Goal: Learn about a topic: Learn about a topic

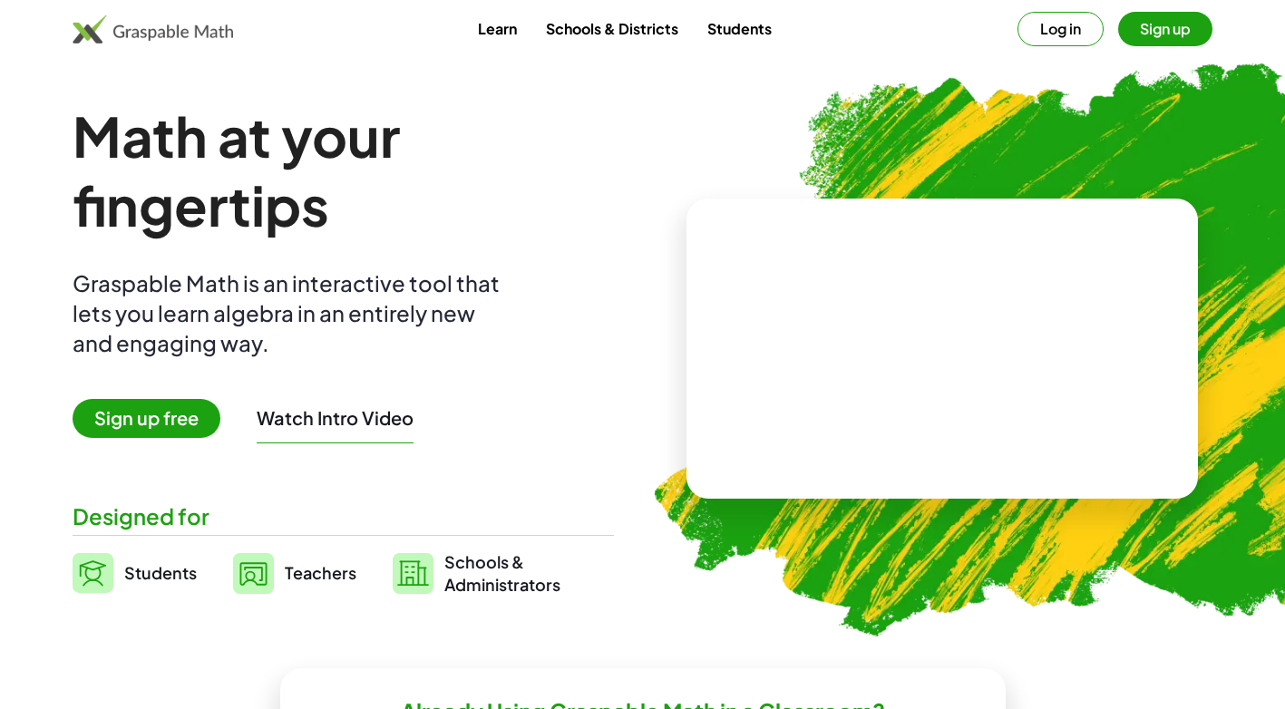
click at [145, 586] on link "Students" at bounding box center [135, 572] width 124 height 45
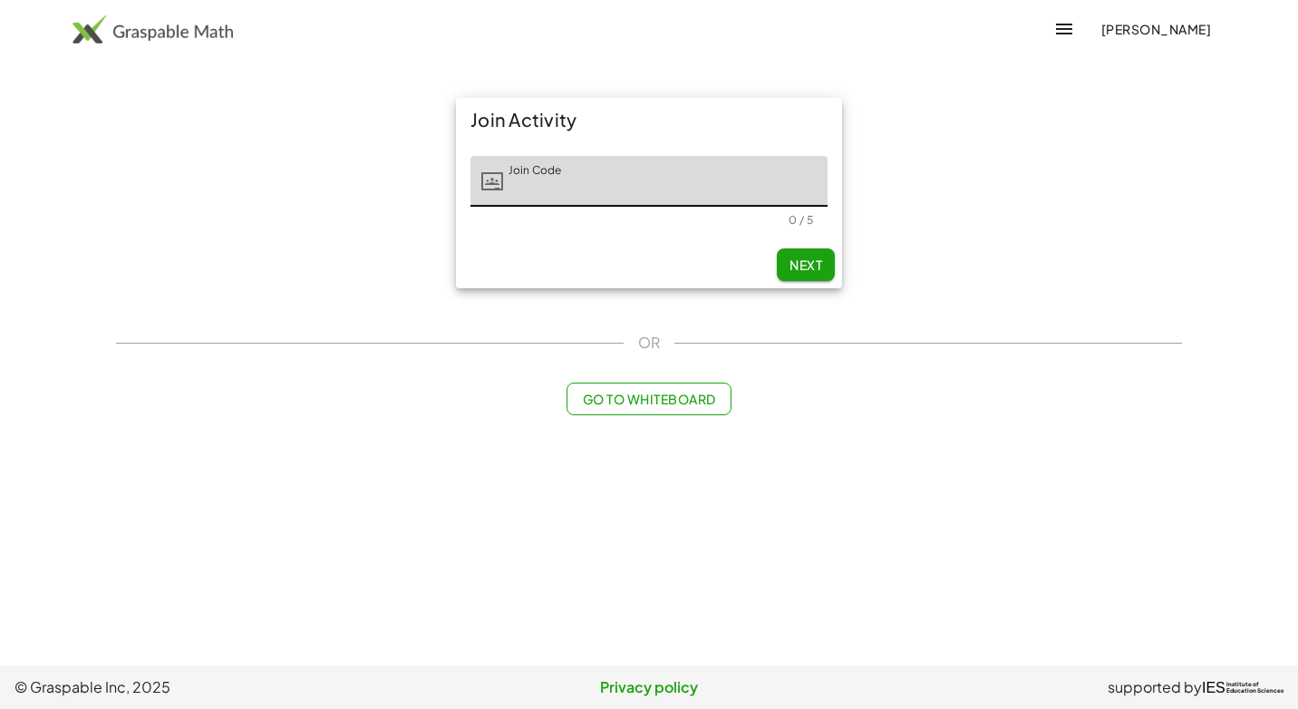
click at [628, 394] on span "Go to Whiteboard" at bounding box center [648, 399] width 133 height 16
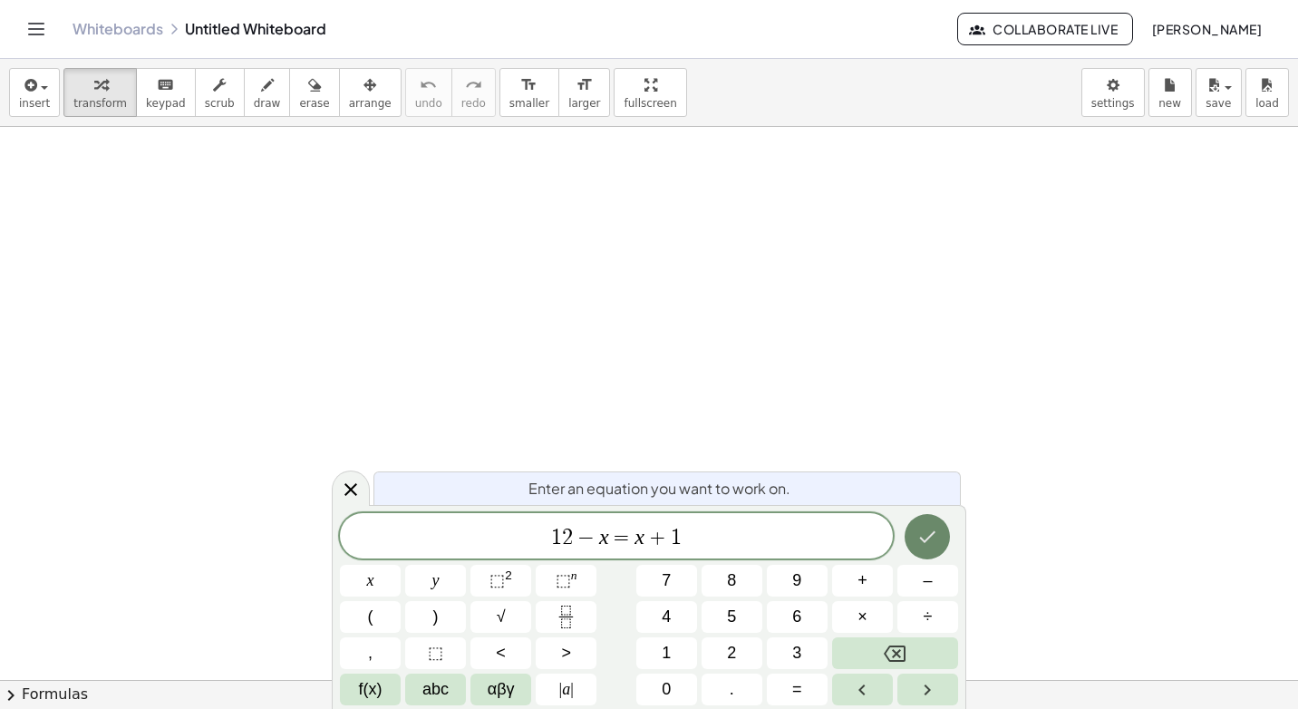
click at [935, 535] on icon "Done" at bounding box center [928, 537] width 22 height 22
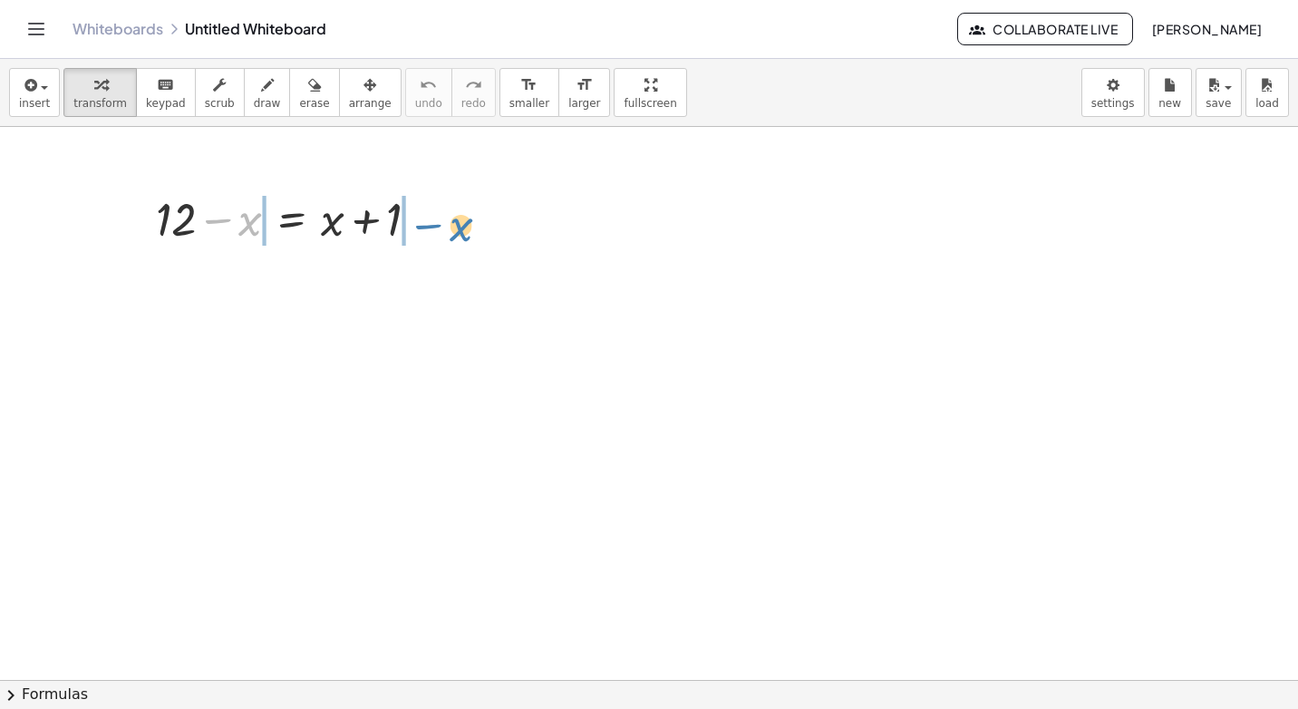
drag, startPoint x: 239, startPoint y: 227, endPoint x: 444, endPoint y: 228, distance: 204.9
click at [444, 228] on div "− x + 12 − x = + x + 1" at bounding box center [288, 217] width 319 height 71
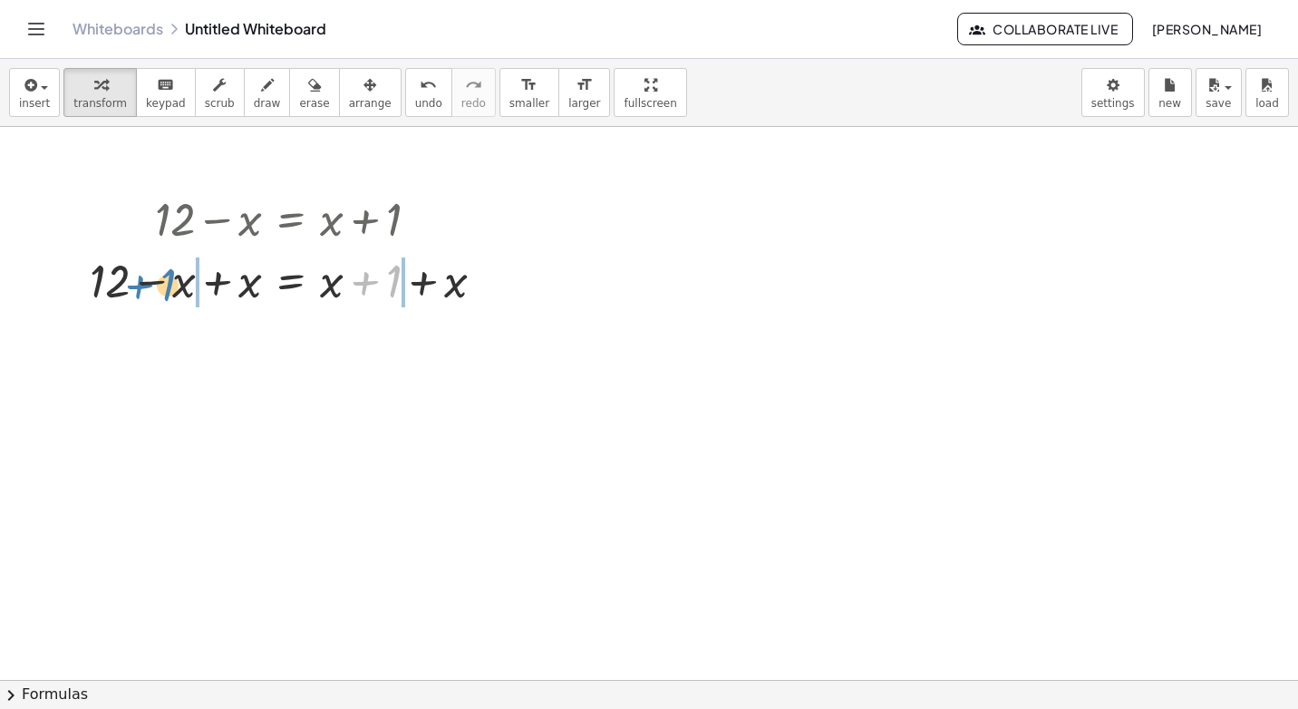
drag, startPoint x: 396, startPoint y: 273, endPoint x: 170, endPoint y: 276, distance: 225.8
click at [170, 276] on div at bounding box center [294, 279] width 427 height 62
click at [103, 286] on div at bounding box center [294, 279] width 543 height 62
click at [215, 285] on div at bounding box center [294, 279] width 427 height 62
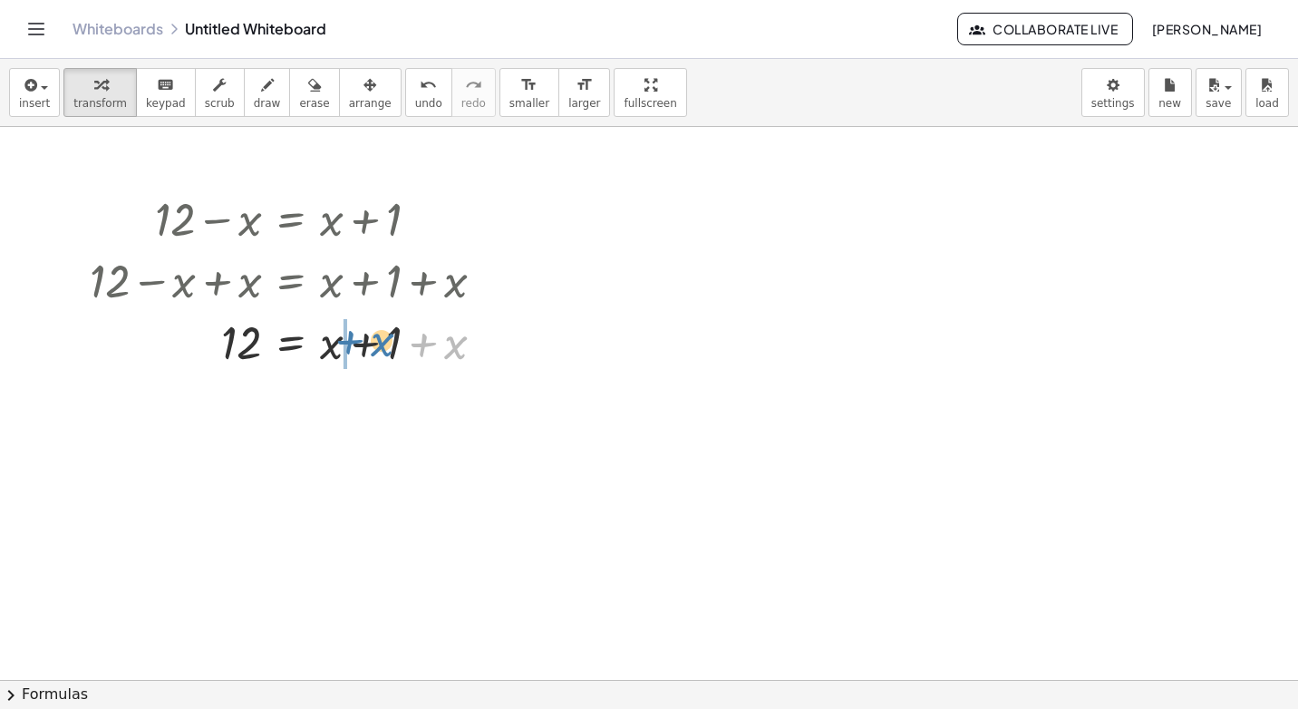
drag, startPoint x: 454, startPoint y: 349, endPoint x: 380, endPoint y: 351, distance: 74.4
click at [380, 351] on div at bounding box center [294, 341] width 427 height 62
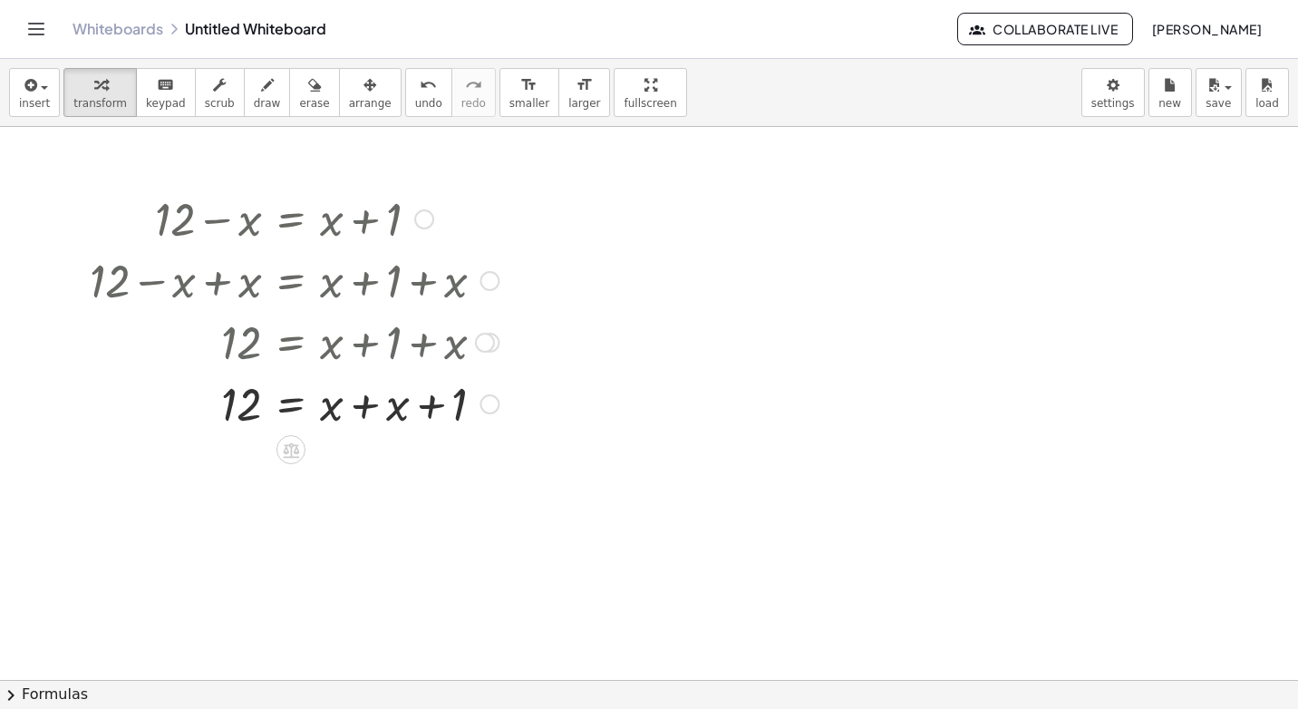
click at [363, 417] on div at bounding box center [294, 403] width 427 height 62
drag, startPoint x: 417, startPoint y: 471, endPoint x: 258, endPoint y: 467, distance: 159.6
click at [258, 467] on div at bounding box center [294, 464] width 427 height 62
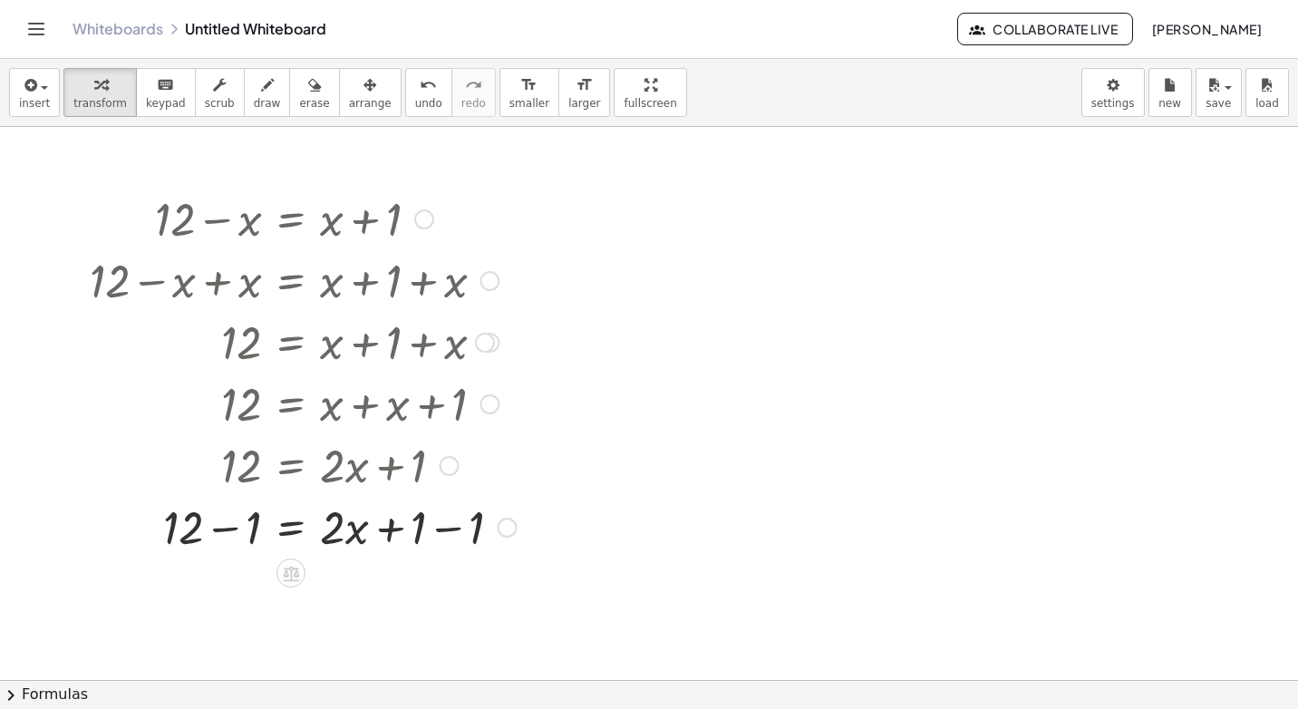
click at [217, 534] on div at bounding box center [303, 526] width 444 height 62
click at [453, 597] on div at bounding box center [303, 588] width 444 height 62
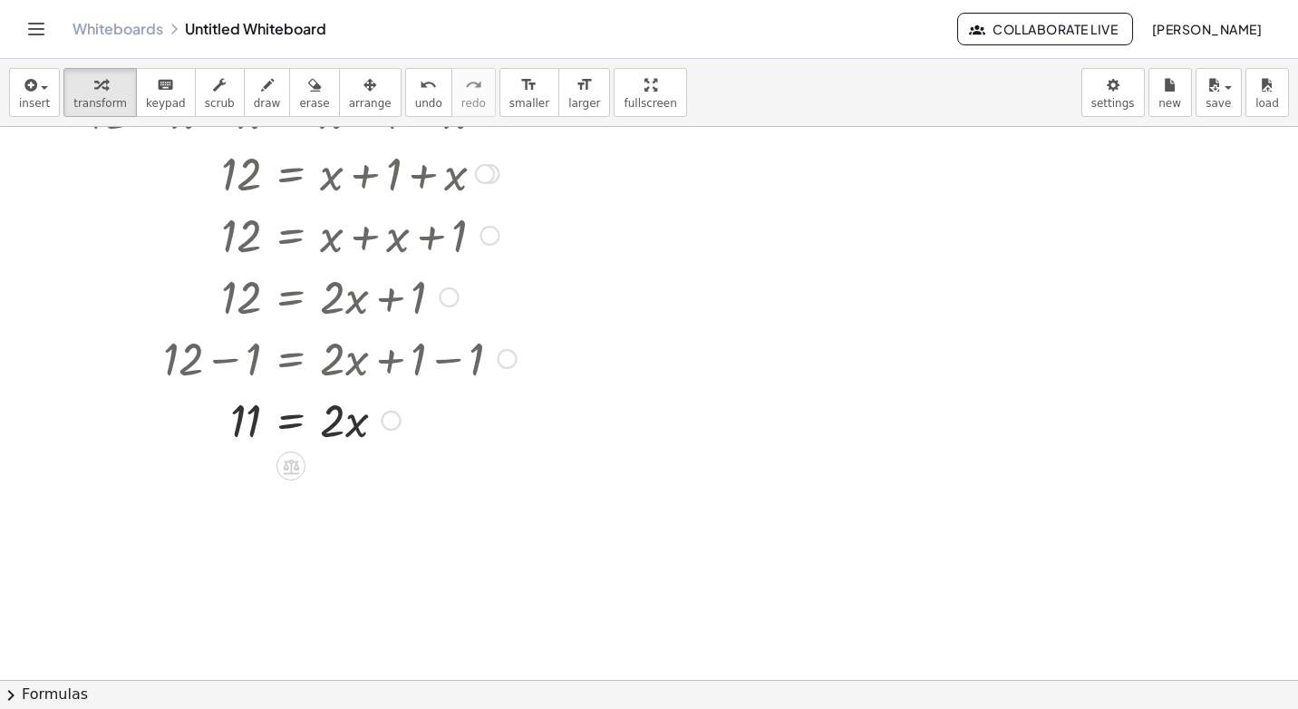
scroll to position [181, 0]
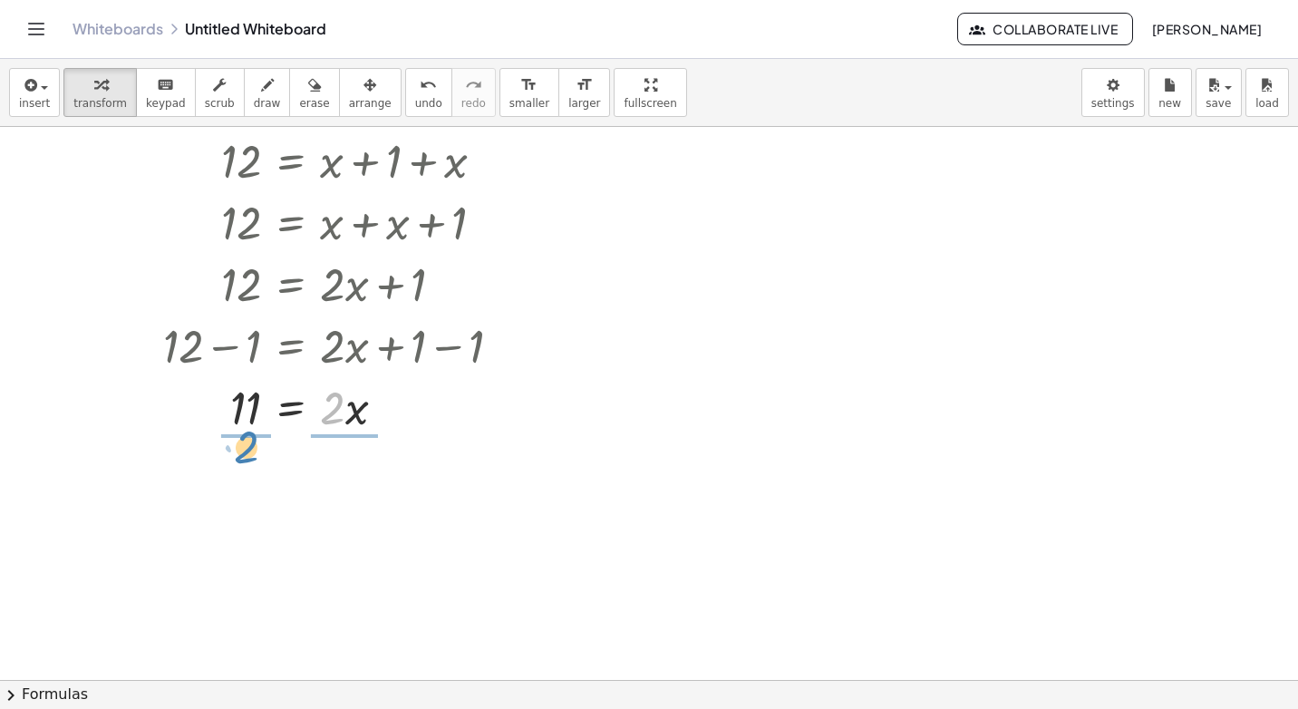
drag, startPoint x: 335, startPoint y: 415, endPoint x: 247, endPoint y: 460, distance: 99.3
click at [348, 483] on div at bounding box center [303, 482] width 444 height 91
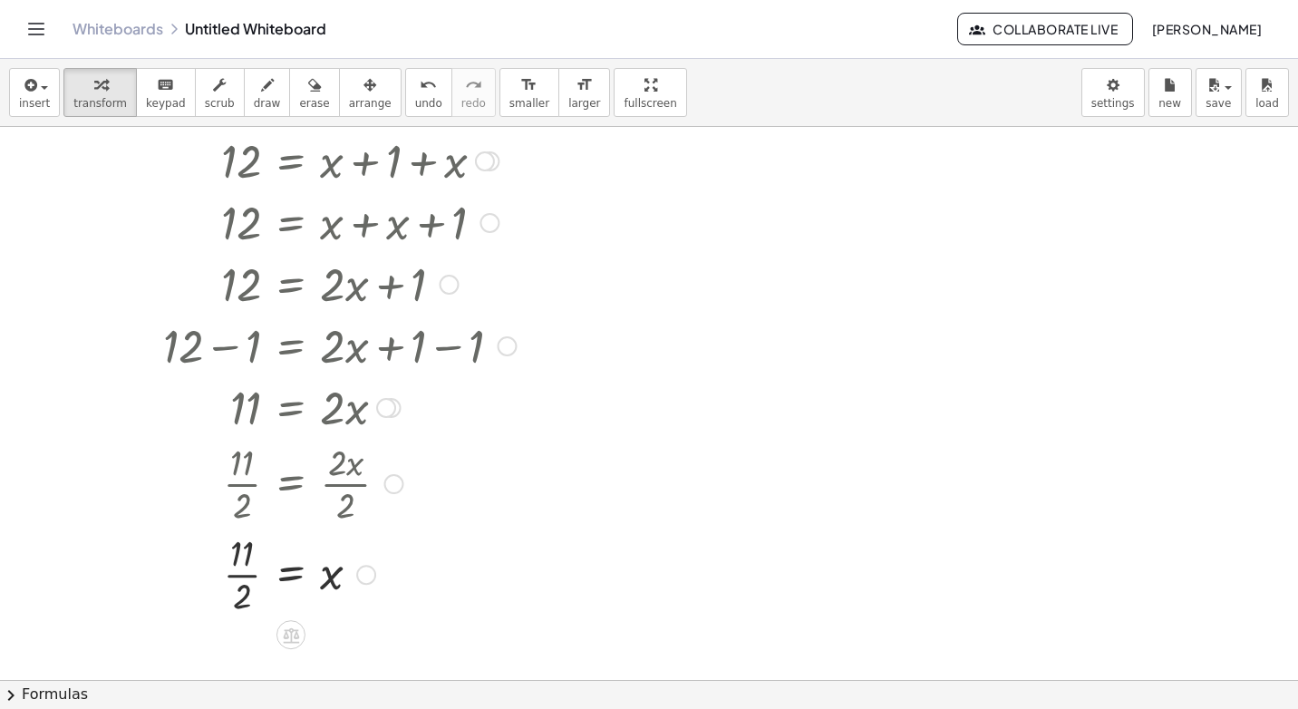
click at [241, 575] on div at bounding box center [303, 573] width 444 height 91
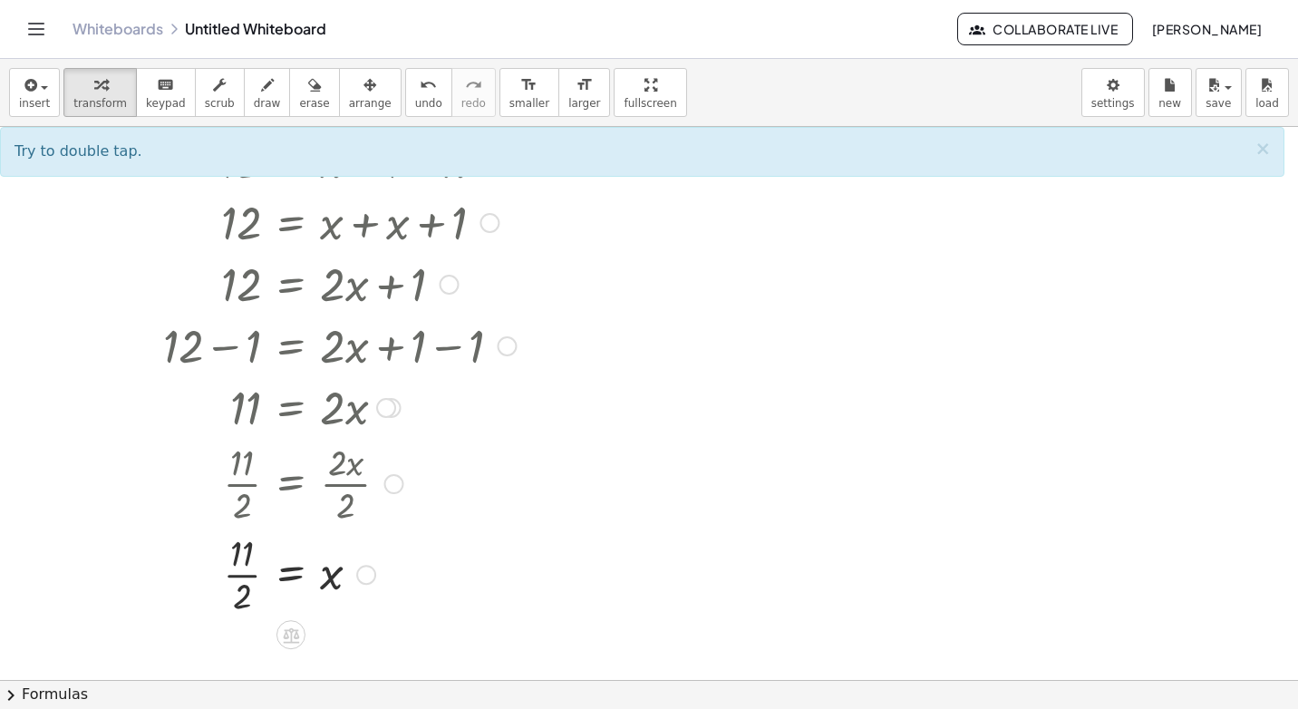
click at [241, 577] on div at bounding box center [303, 573] width 444 height 91
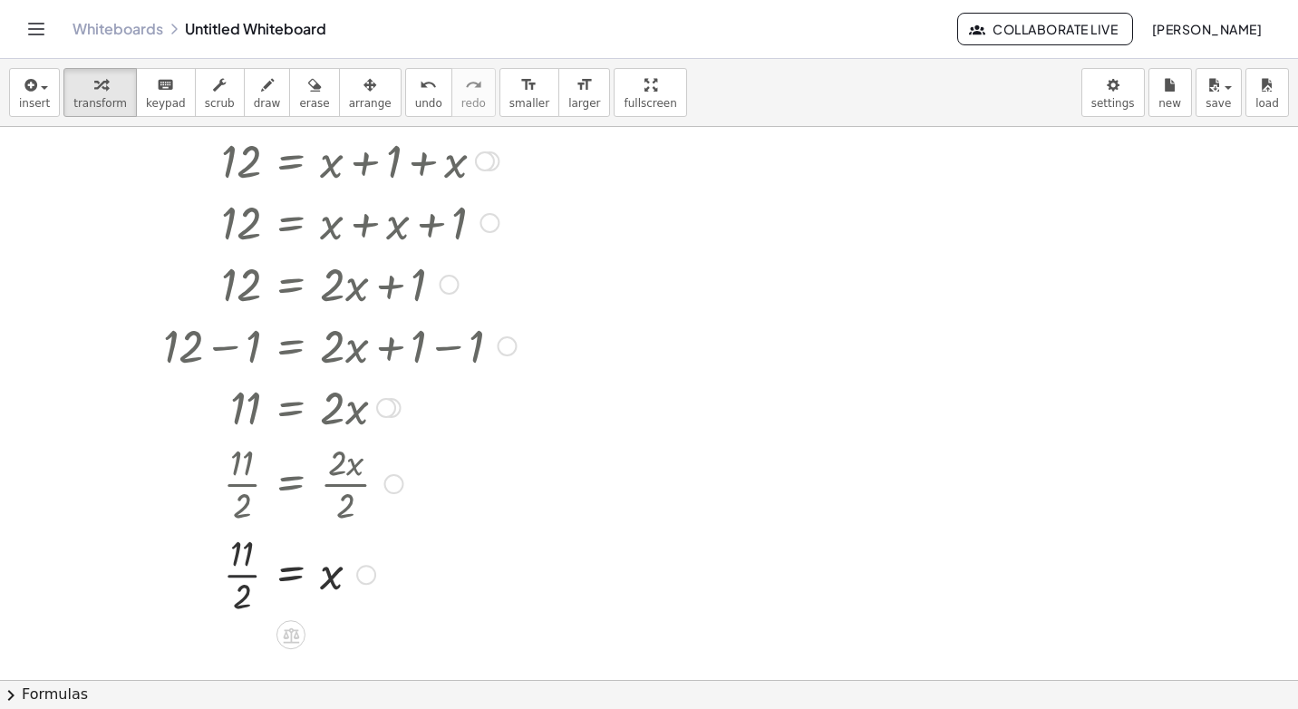
click at [241, 577] on div at bounding box center [303, 573] width 444 height 91
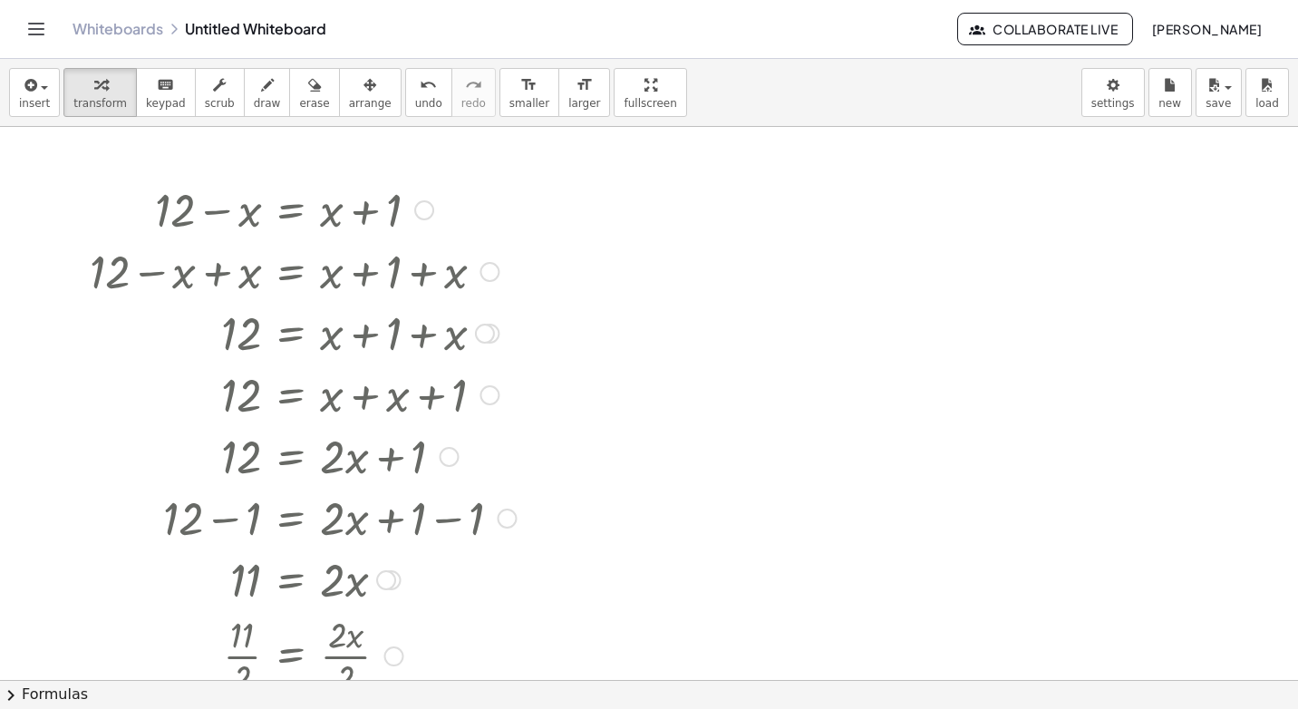
scroll to position [0, 0]
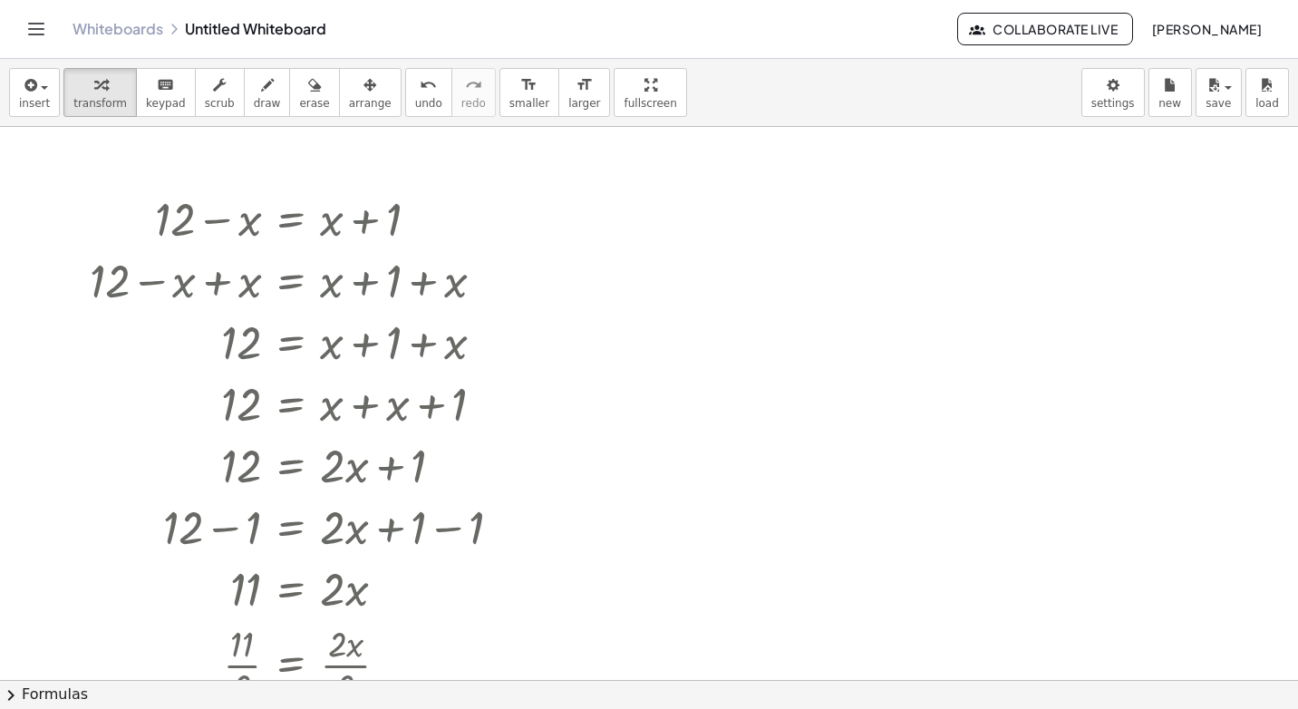
click at [709, 273] on div at bounding box center [649, 680] width 1298 height 1106
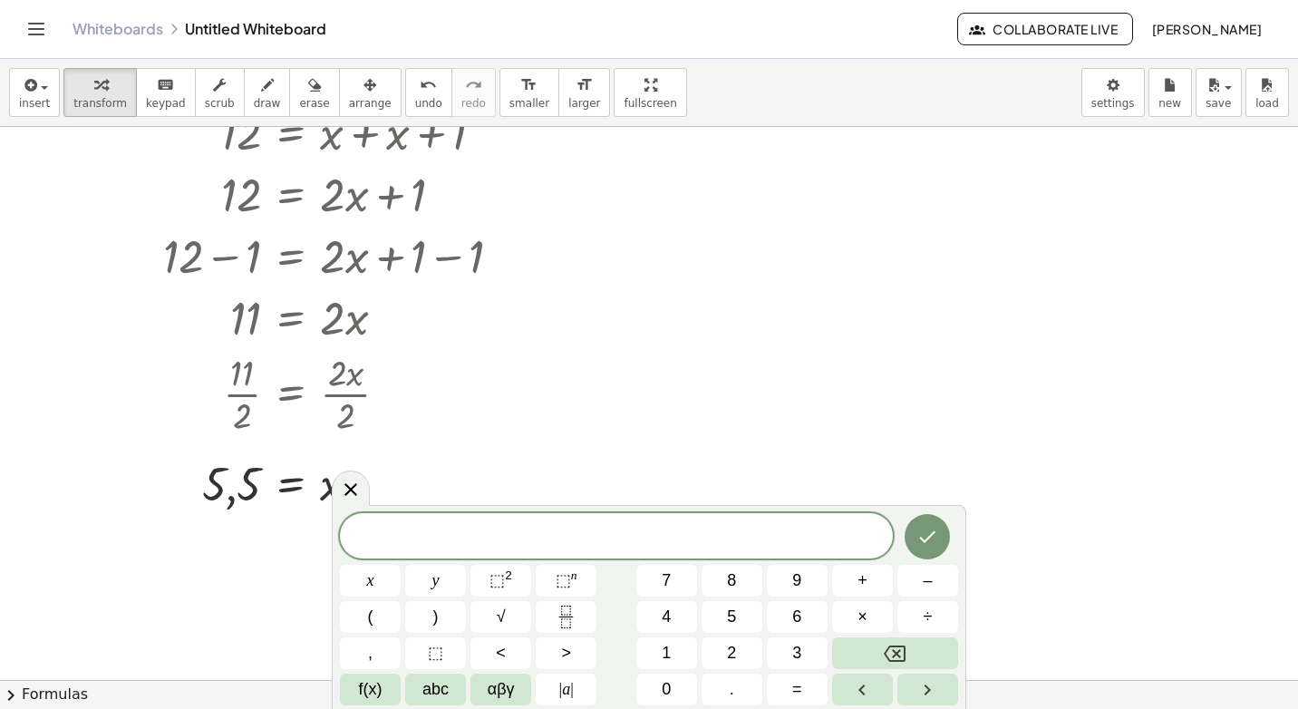
scroll to position [181, 0]
